Goal: Use online tool/utility: Utilize a website feature to perform a specific function

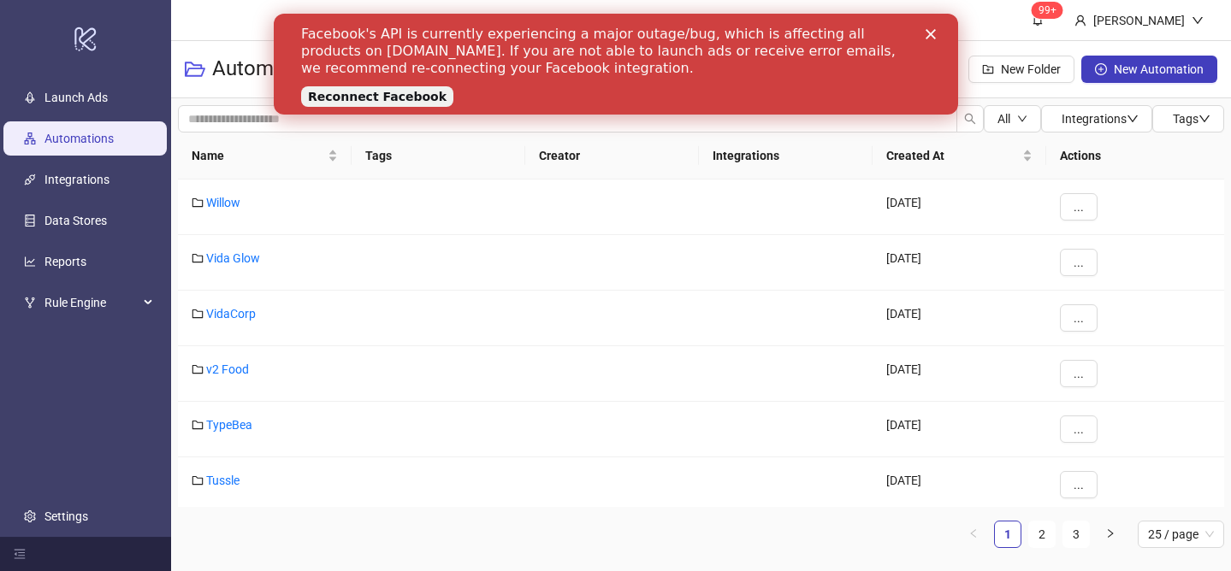
click at [930, 32] on icon "Close" at bounding box center [929, 34] width 10 height 10
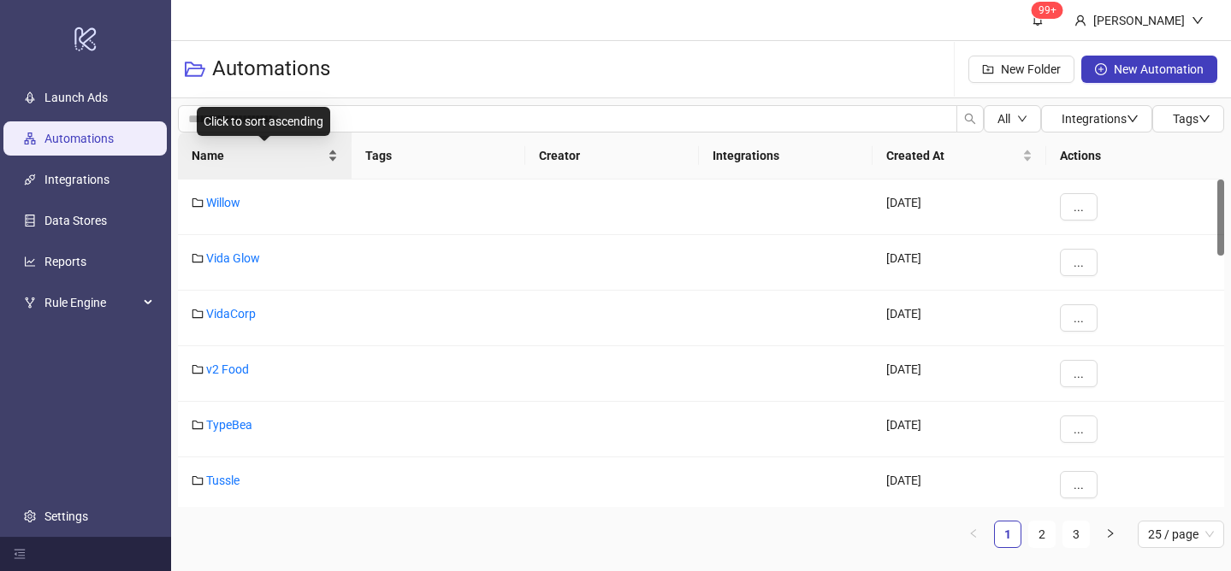
click at [332, 147] on div "Name" at bounding box center [265, 155] width 146 height 19
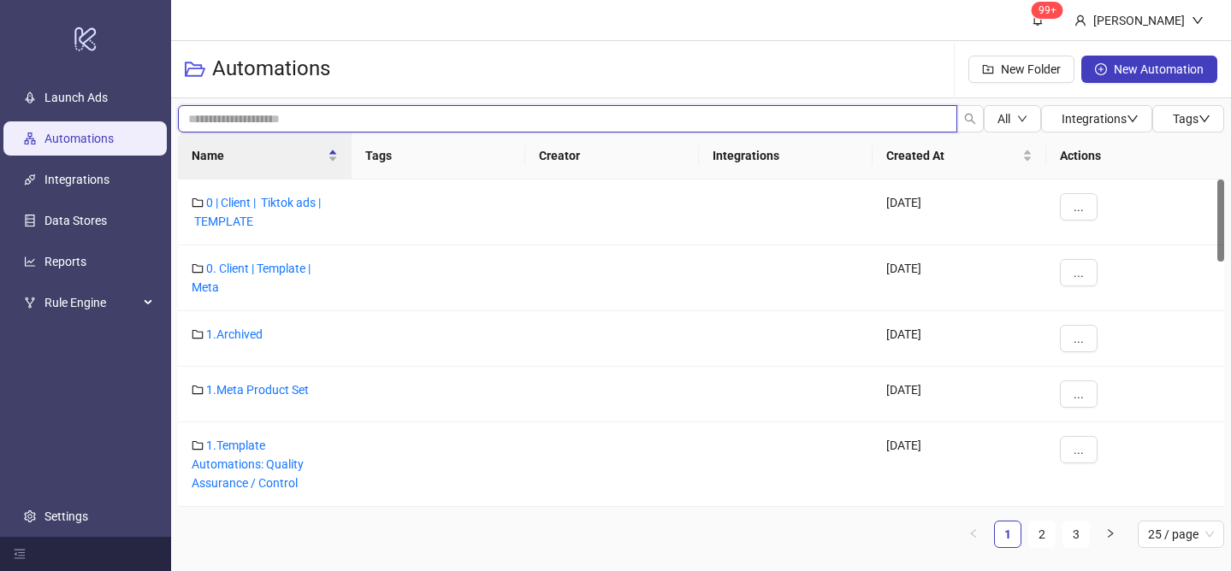
click at [361, 121] on input "search" at bounding box center [567, 118] width 779 height 27
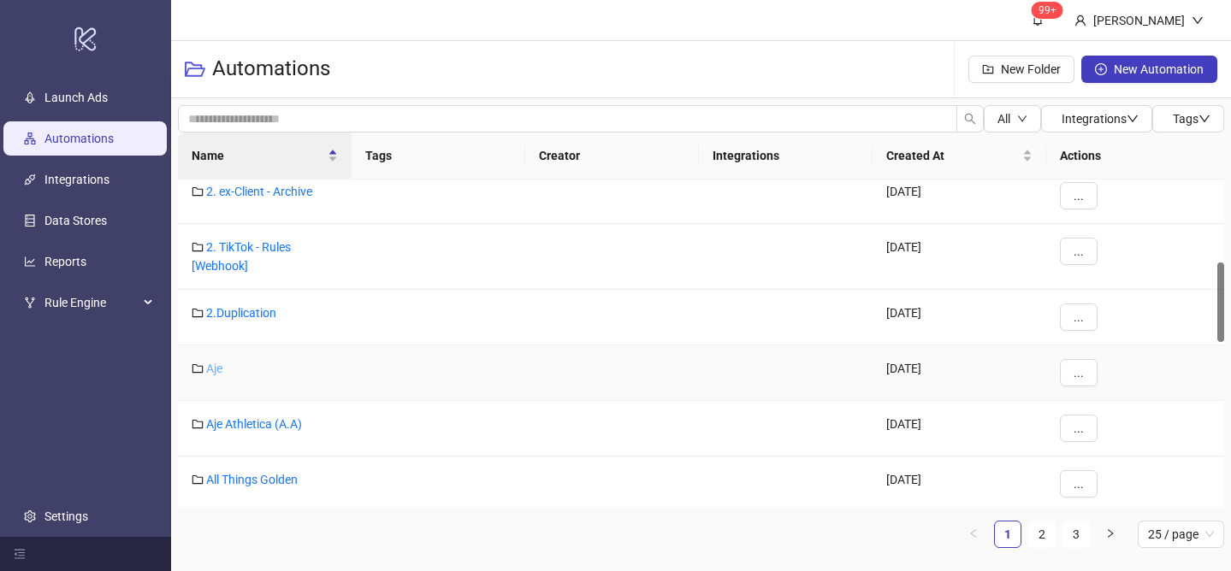
click at [217, 365] on link "Aje" at bounding box center [214, 369] width 16 height 14
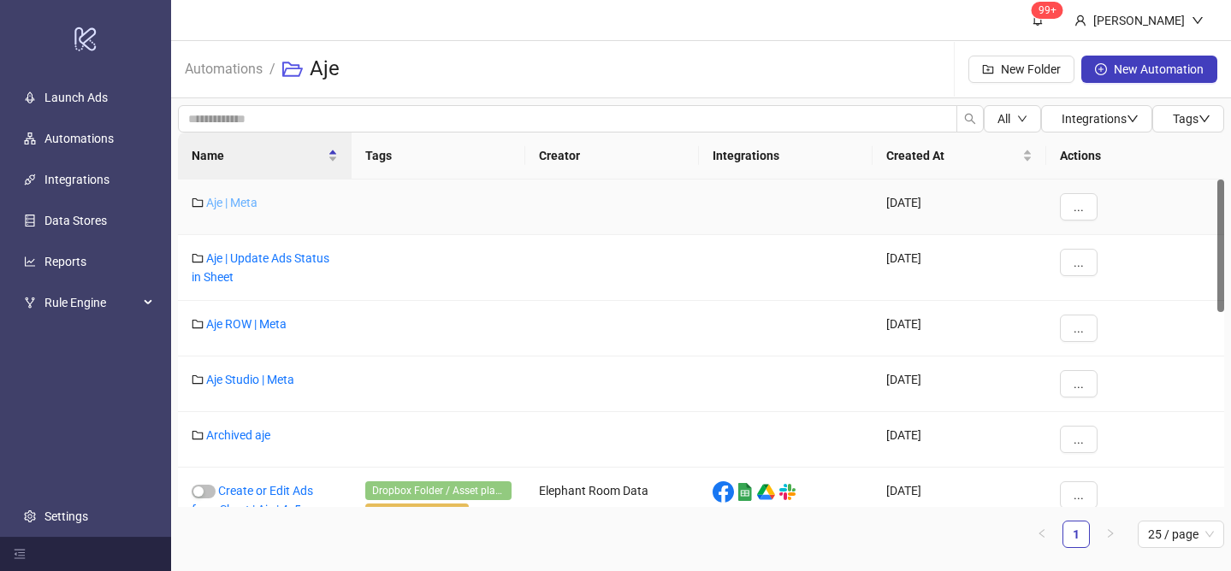
click at [241, 201] on link "Aje | Meta" at bounding box center [231, 203] width 51 height 14
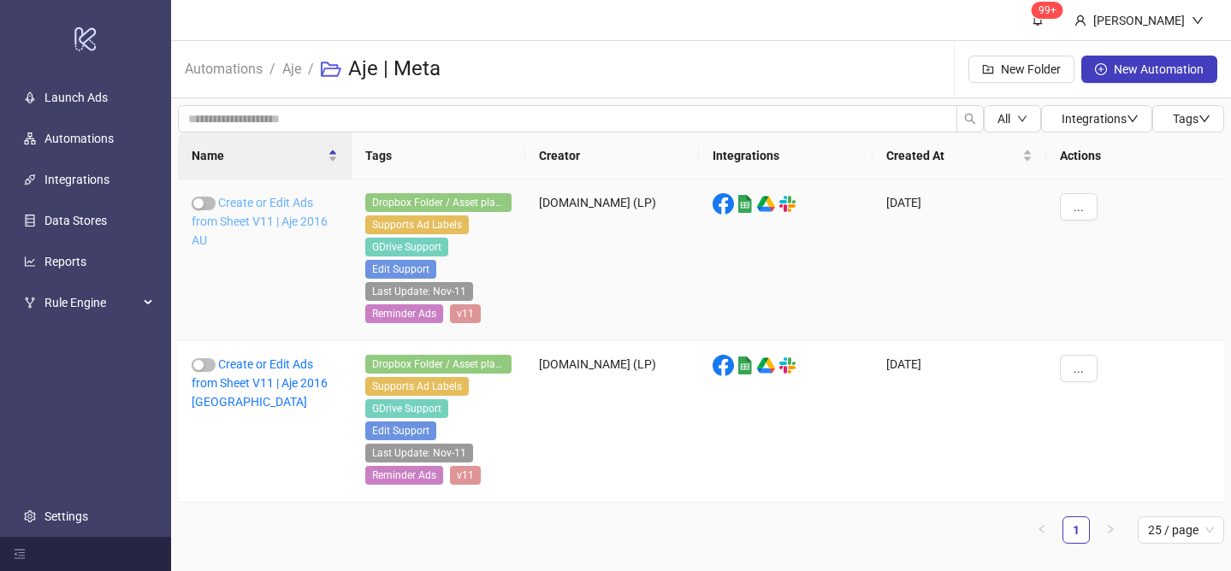
click at [280, 207] on link "Create or Edit Ads from Sheet V11 | Aje 2016 AU" at bounding box center [260, 221] width 136 height 51
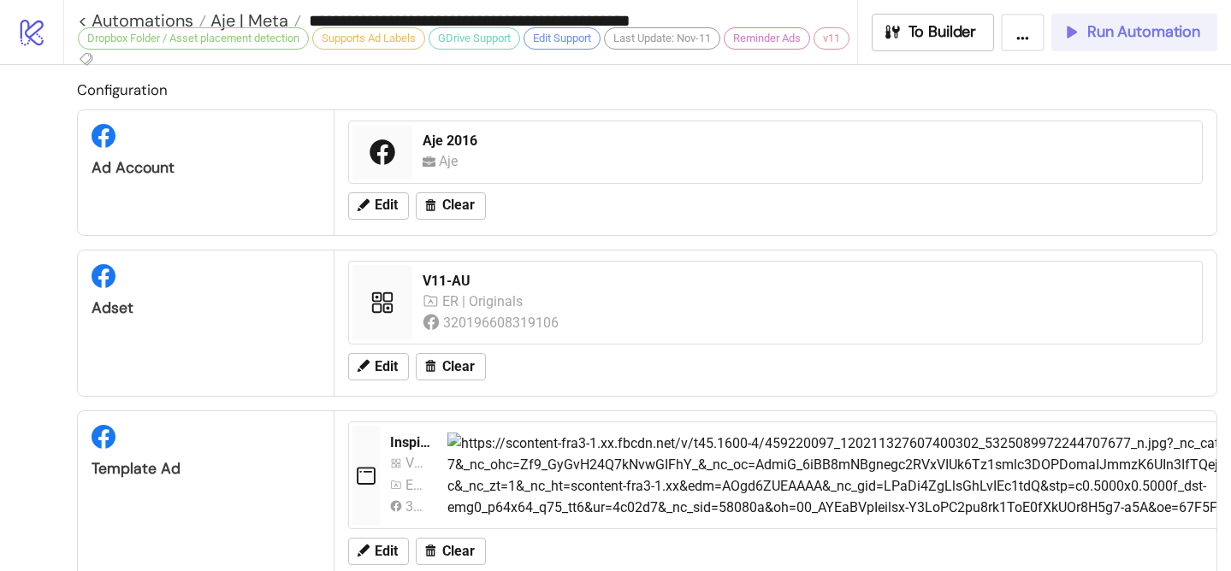
click at [1100, 27] on span "Run Automation" at bounding box center [1143, 32] width 113 height 20
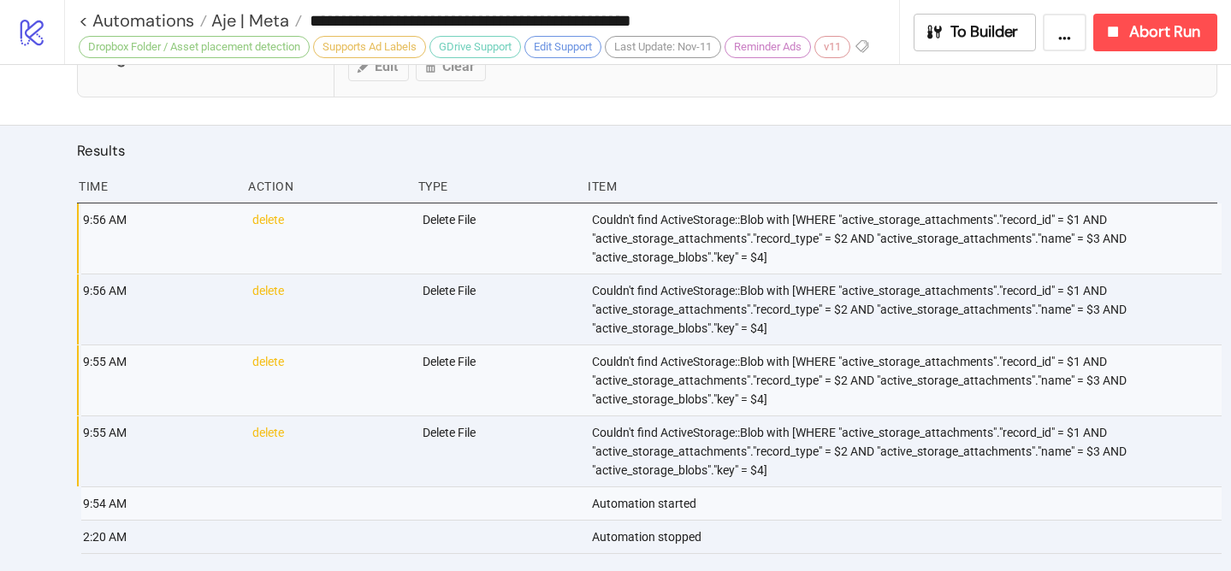
scroll to position [1195, 0]
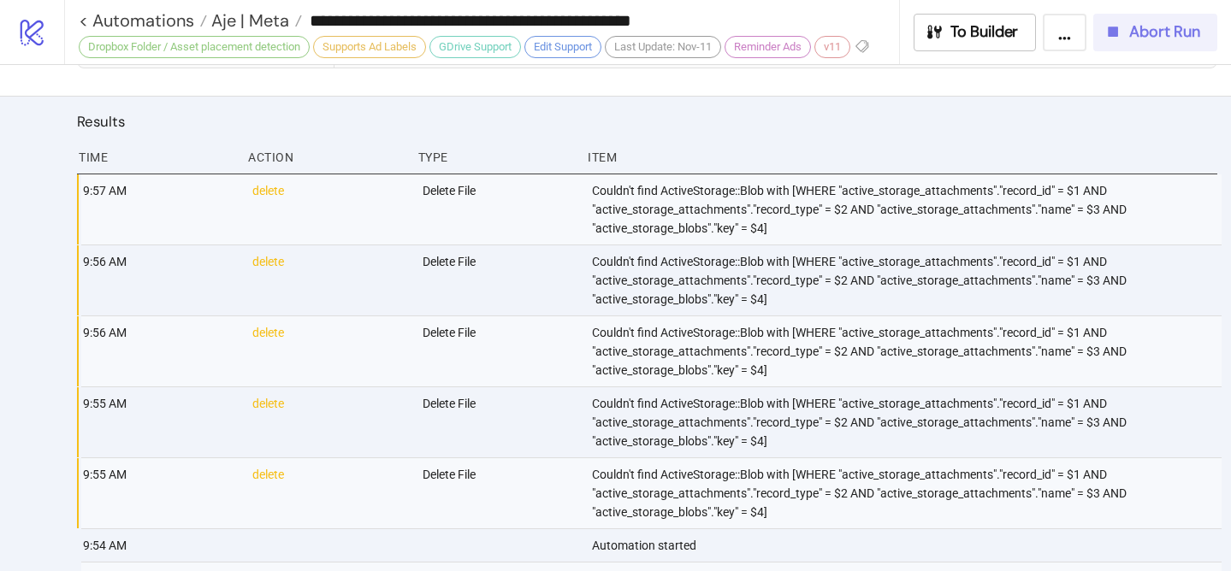
click at [1132, 28] on span "Abort Run" at bounding box center [1164, 32] width 71 height 20
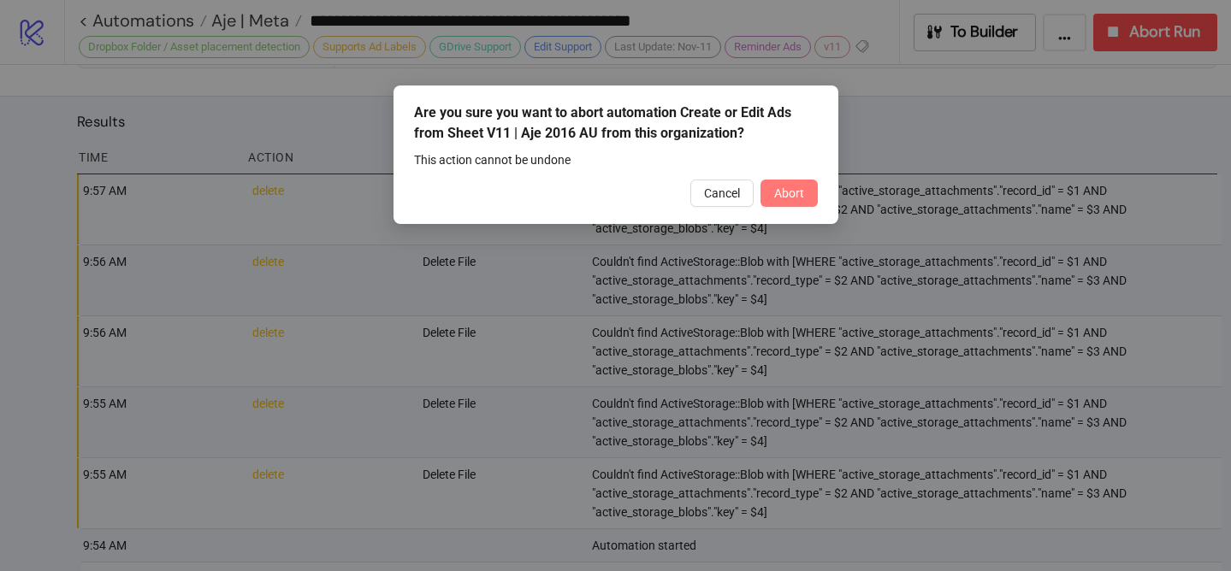
click at [794, 195] on span "Abort" at bounding box center [789, 193] width 30 height 14
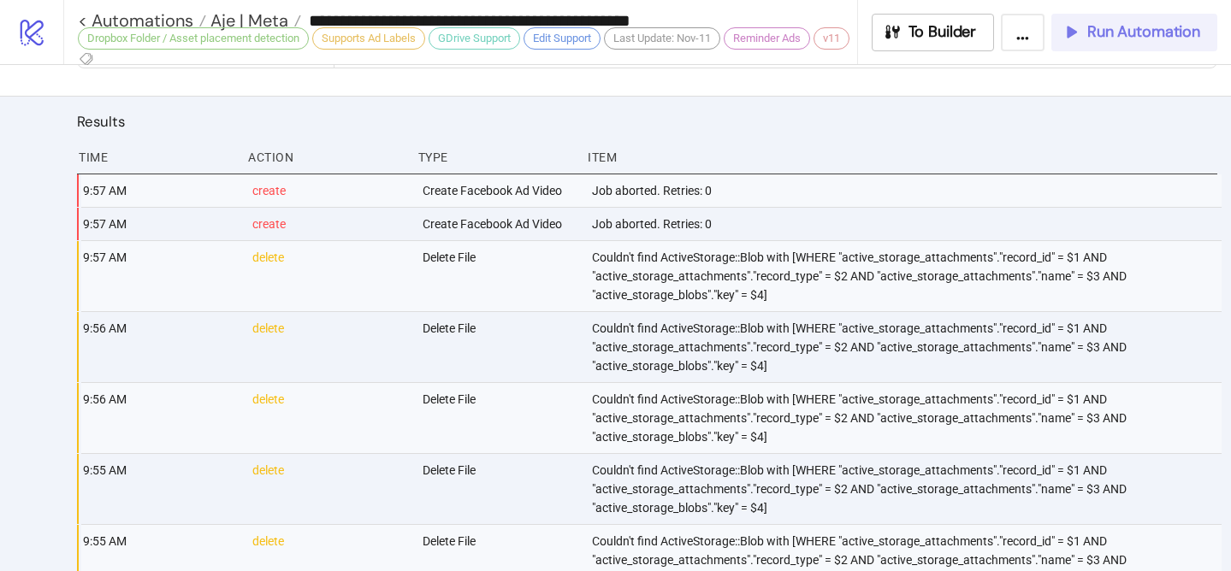
click at [1109, 27] on span "Run Automation" at bounding box center [1143, 32] width 113 height 20
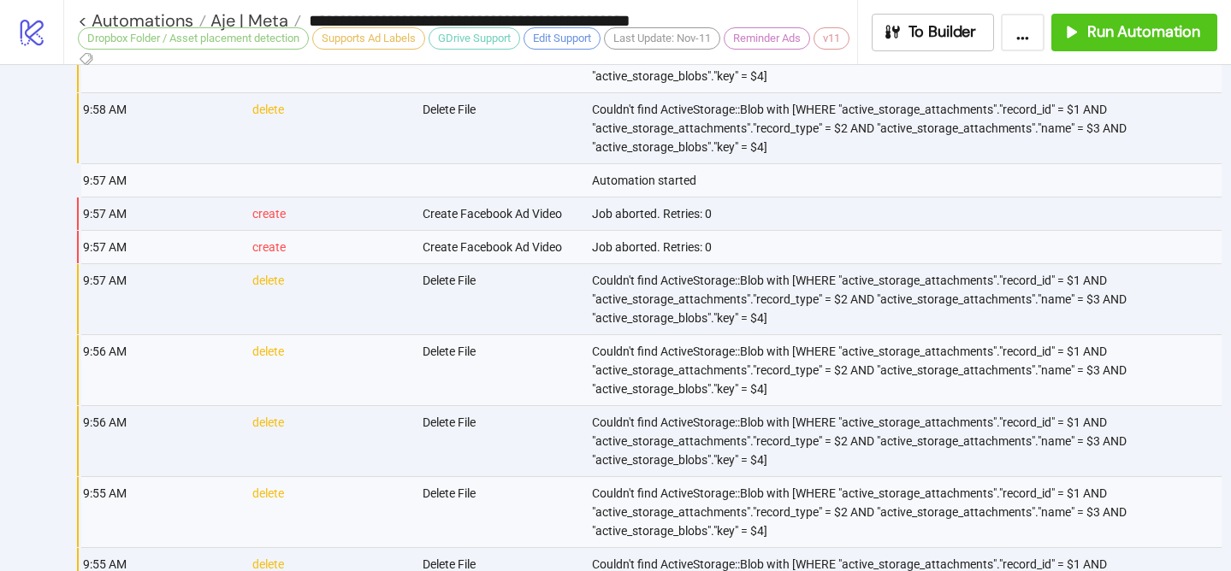
scroll to position [1607, 0]
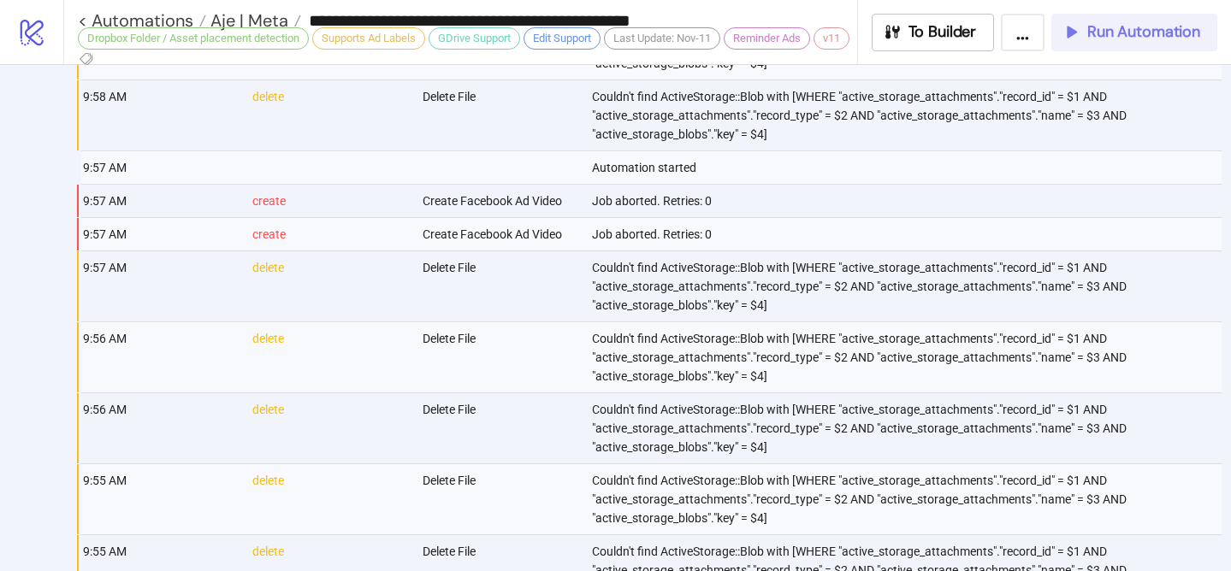
click at [1139, 36] on span "Run Automation" at bounding box center [1143, 32] width 113 height 20
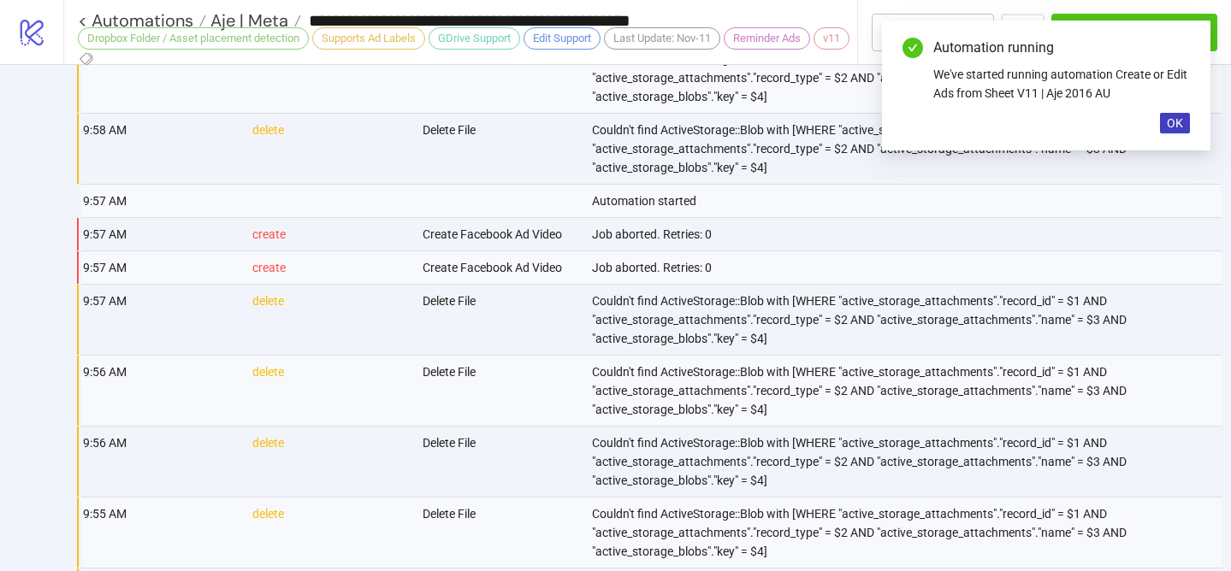
scroll to position [1673, 0]
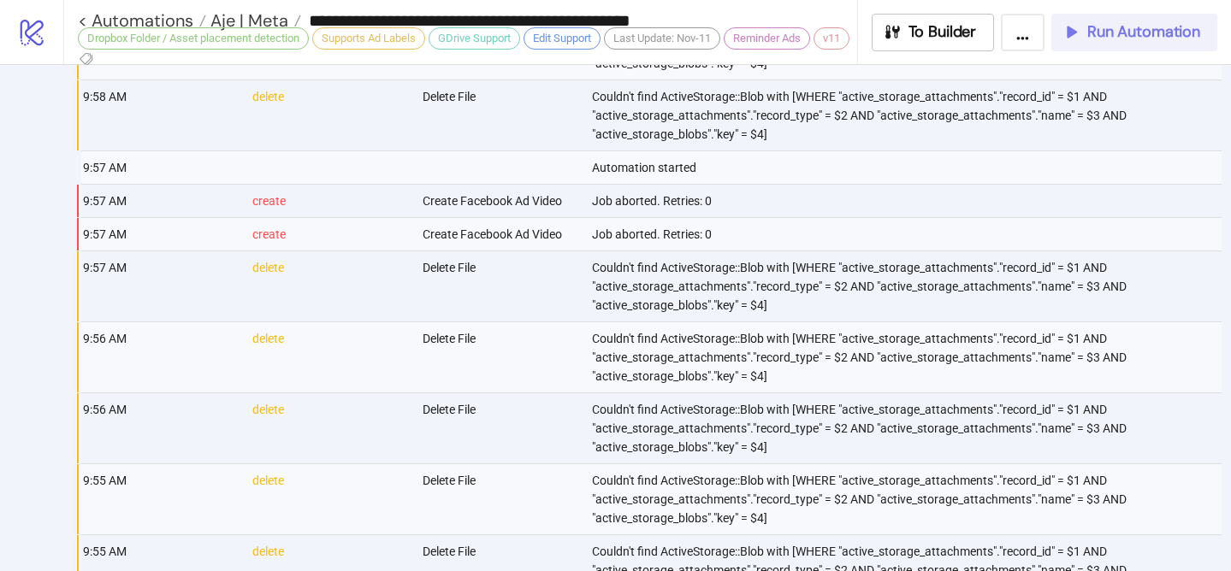
click at [1057, 27] on button "Run Automation" at bounding box center [1134, 33] width 166 height 38
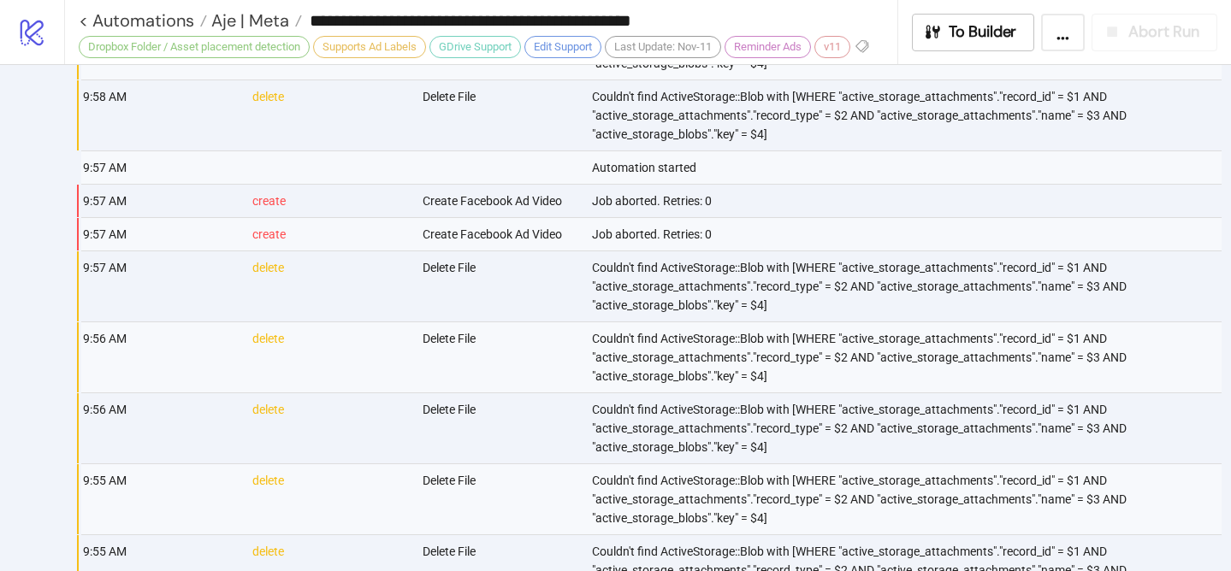
scroll to position [1707, 0]
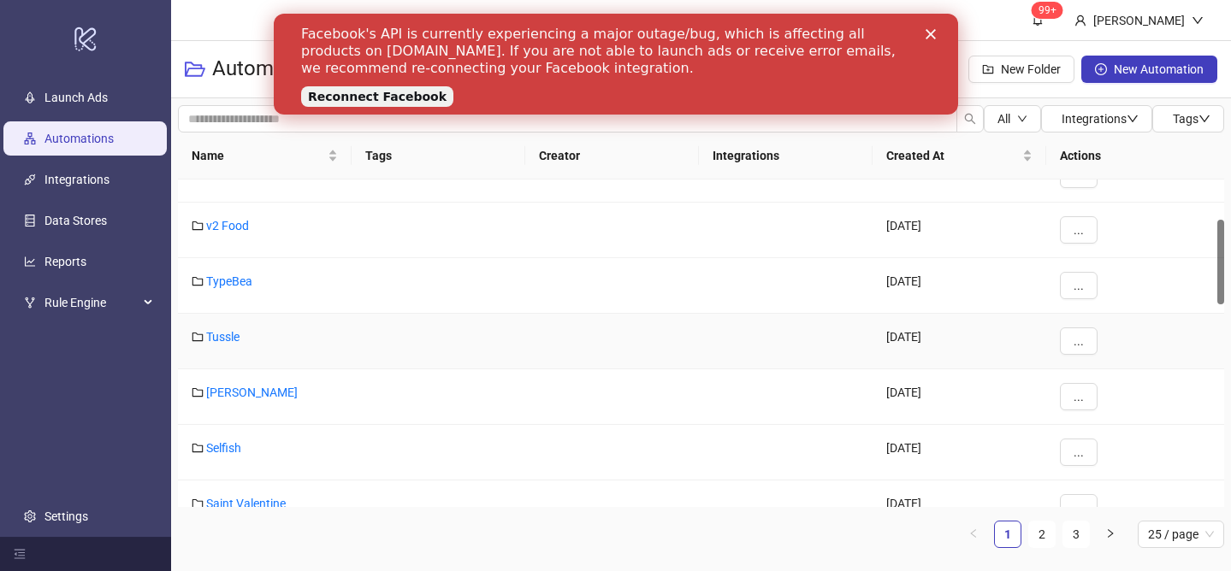
scroll to position [195, 0]
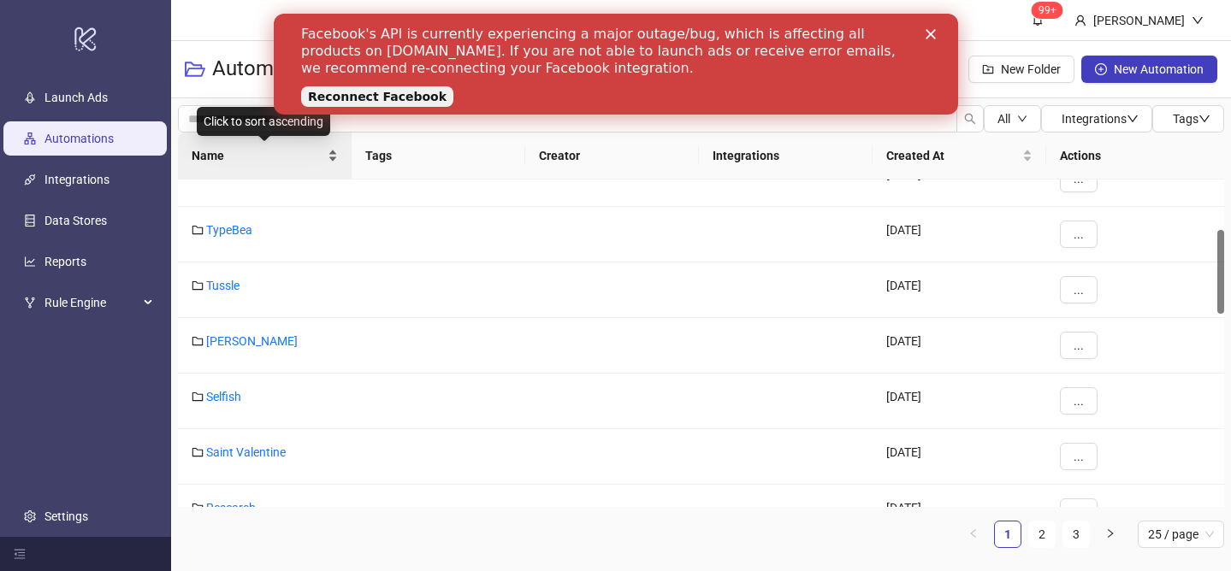
click at [330, 152] on div "Name" at bounding box center [265, 155] width 146 height 19
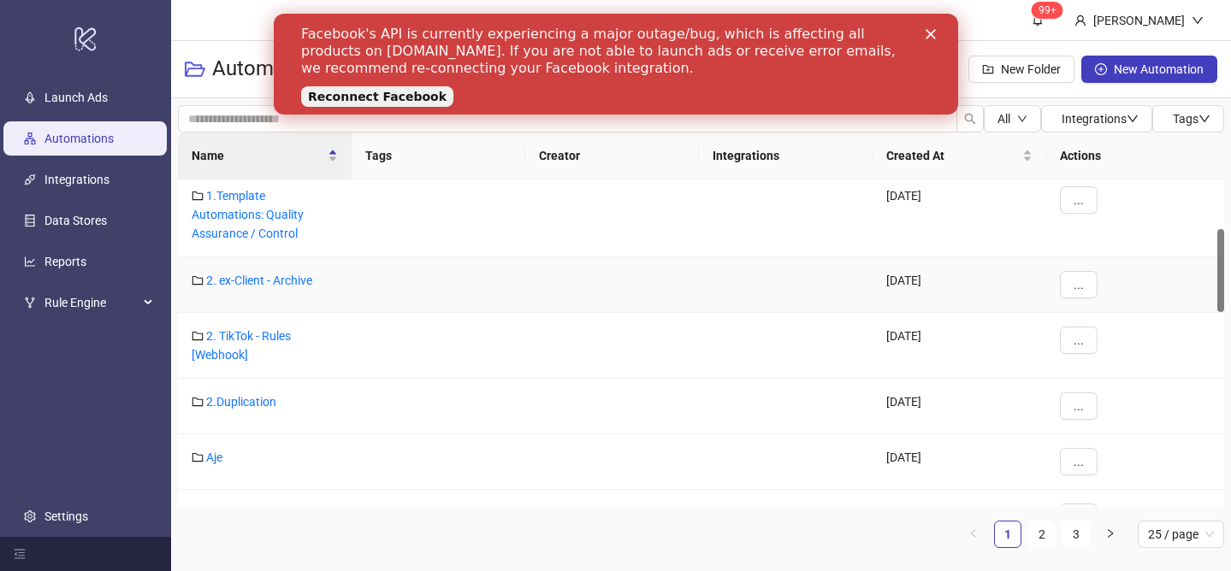
scroll to position [258, 0]
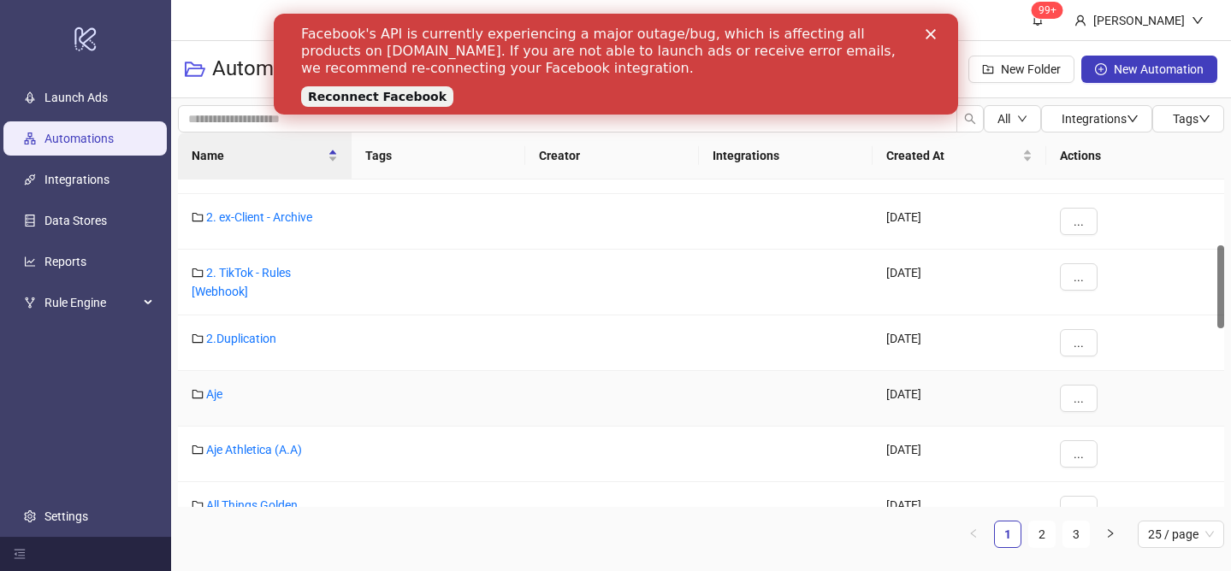
click at [219, 385] on div "Aje" at bounding box center [265, 399] width 174 height 56
click at [214, 397] on link "Aje" at bounding box center [214, 394] width 16 height 14
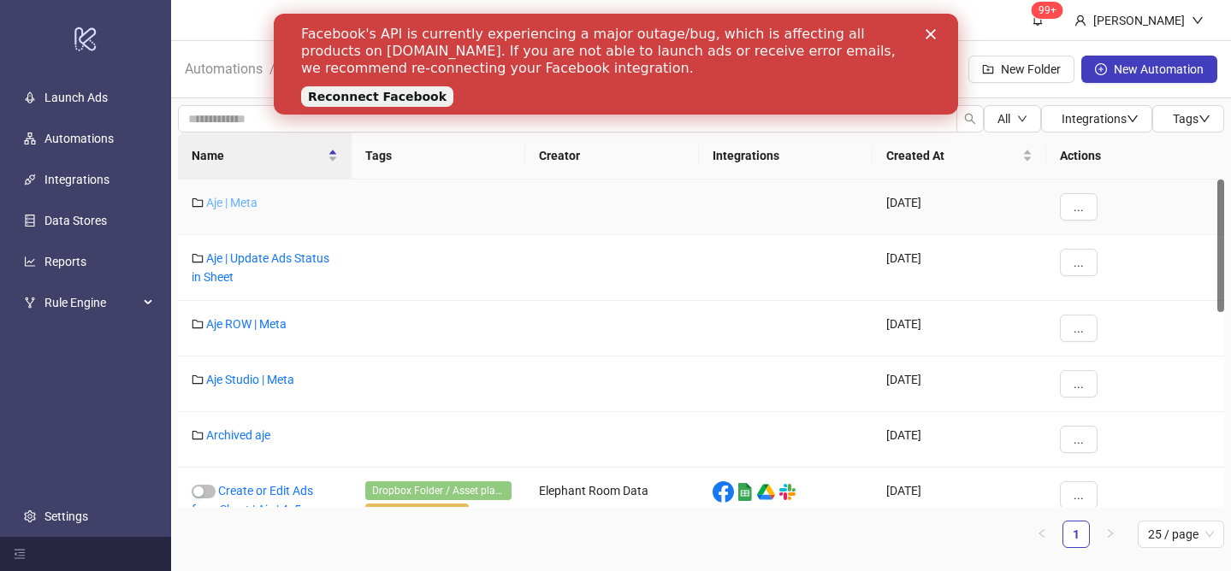
click at [245, 196] on link "Aje | Meta" at bounding box center [231, 203] width 51 height 14
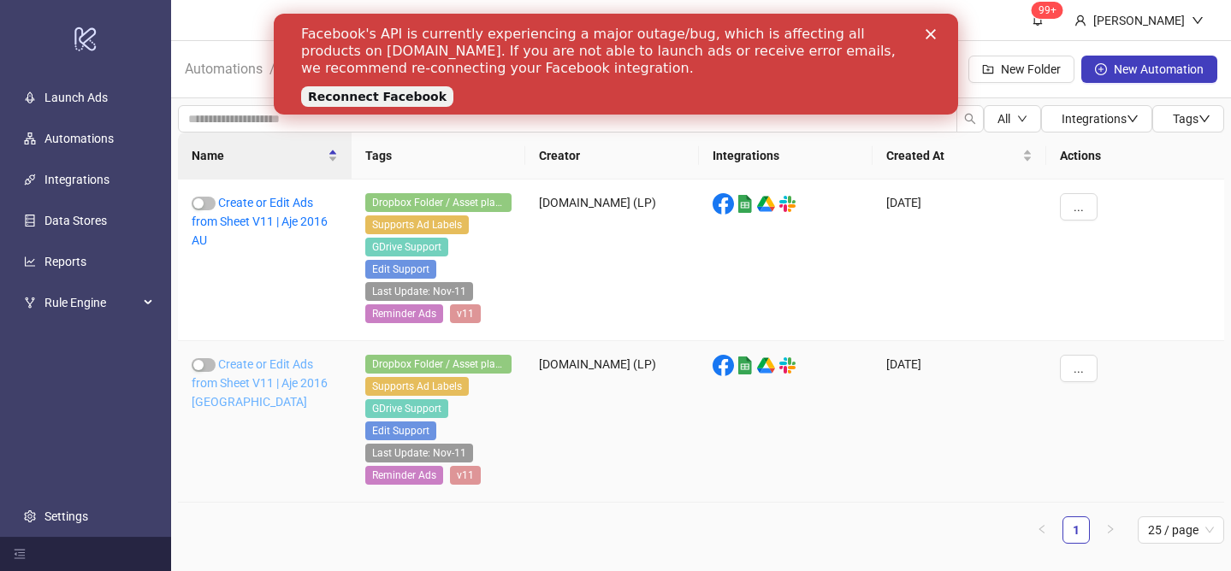
click at [251, 388] on link "Create or Edit Ads from Sheet V11 | Aje 2016 [GEOGRAPHIC_DATA]" at bounding box center [260, 382] width 136 height 51
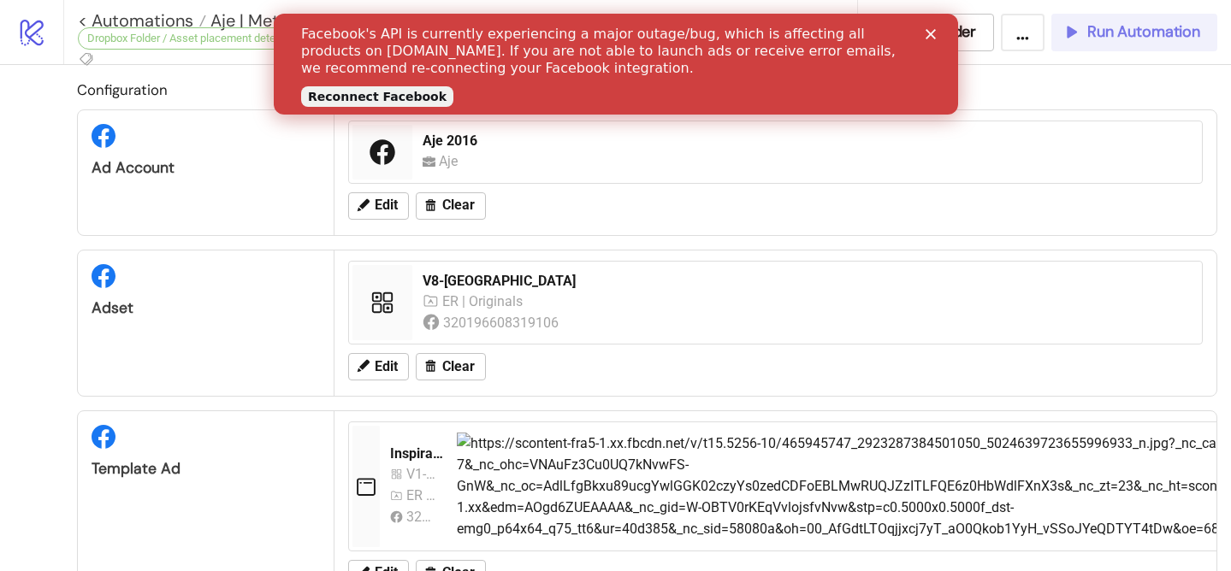
click at [1127, 22] on span "Run Automation" at bounding box center [1143, 32] width 113 height 20
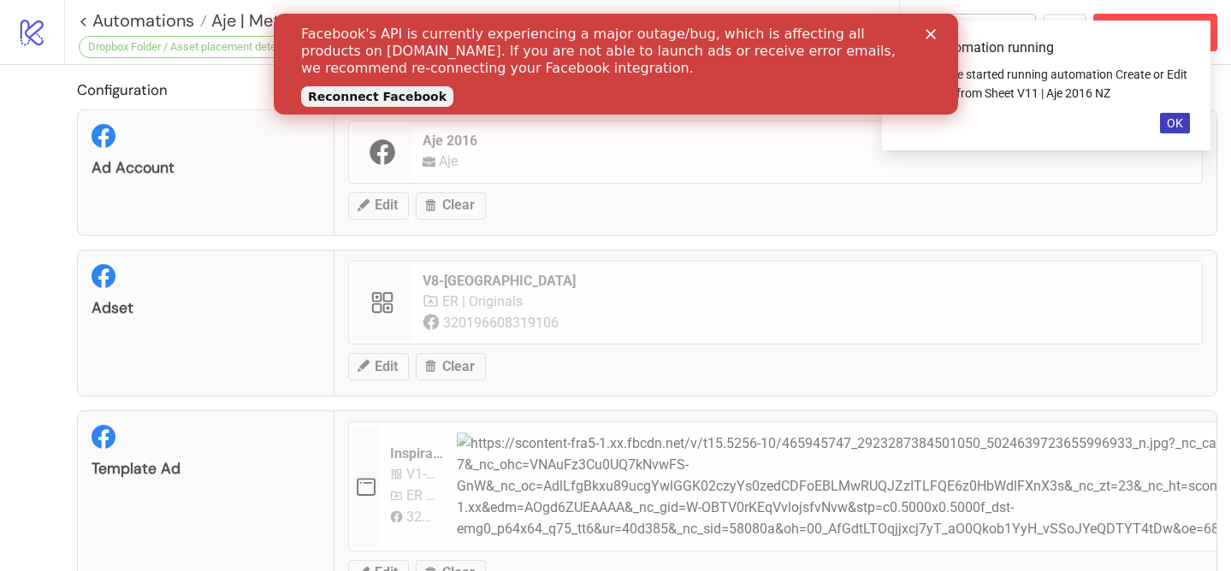
click at [931, 23] on div "Facebook's API is currently experiencing a major outage/bug, which is affecting…" at bounding box center [615, 64] width 684 height 87
click at [927, 38] on icon "Close" at bounding box center [929, 34] width 10 height 10
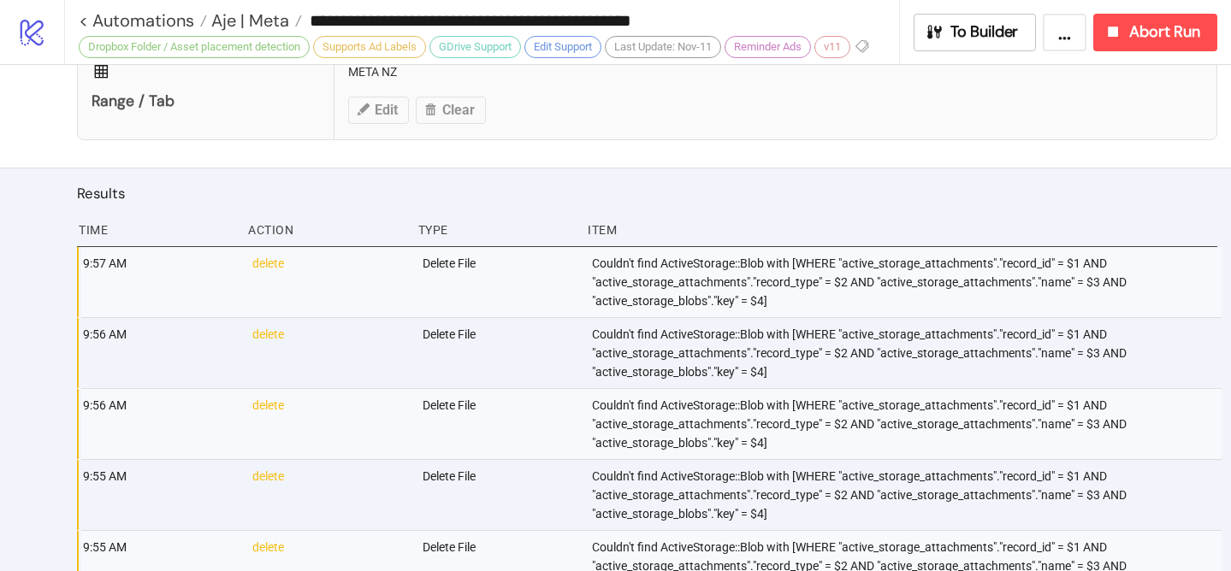
scroll to position [1306, 0]
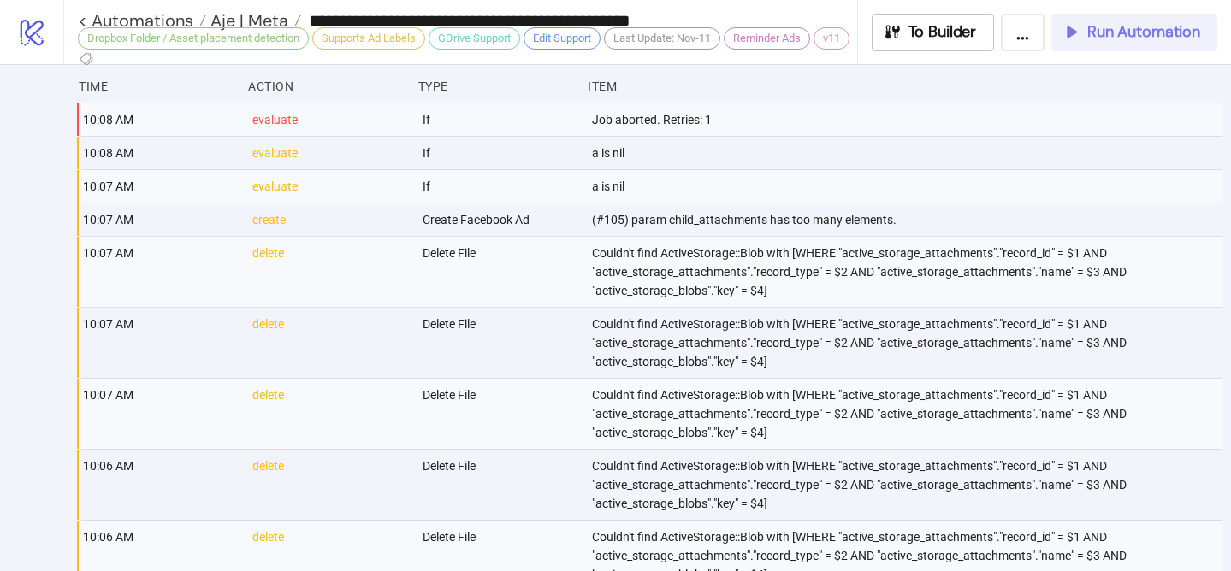
click at [1112, 28] on span "Run Automation" at bounding box center [1143, 32] width 113 height 20
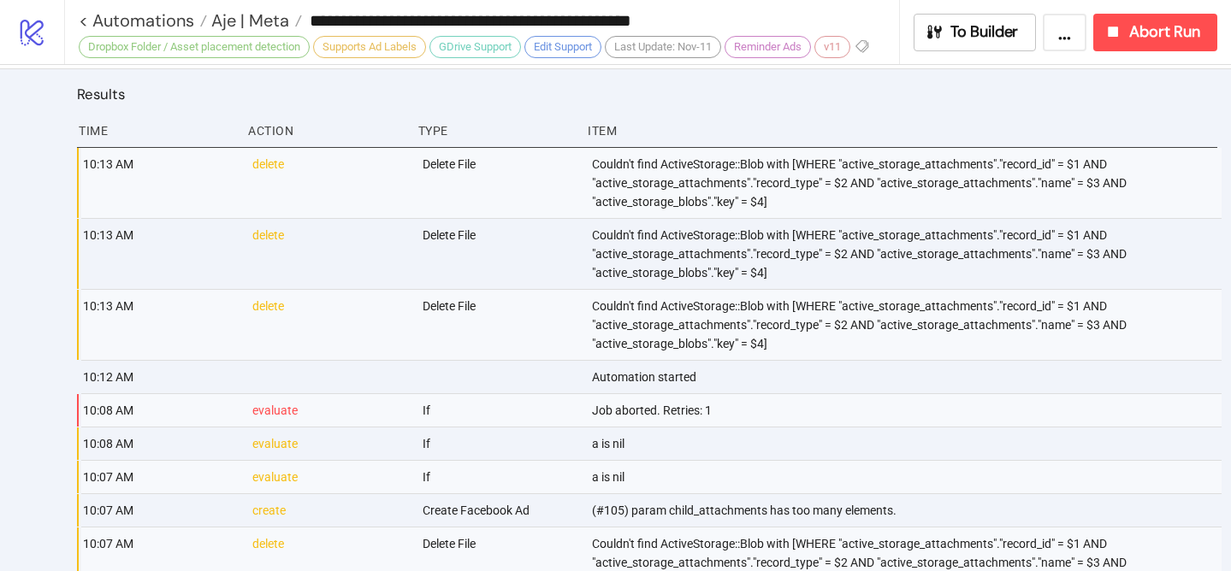
scroll to position [1238, 0]
